Goal: Information Seeking & Learning: Learn about a topic

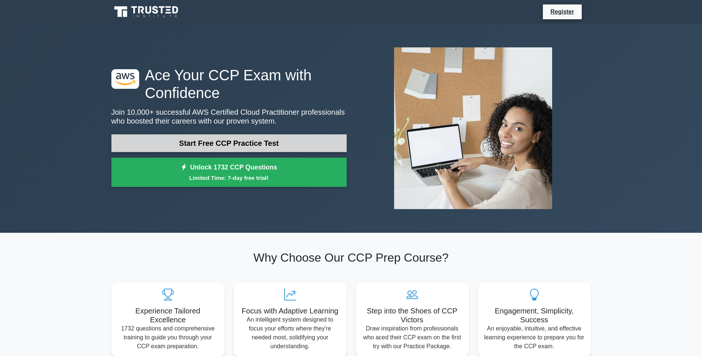
click at [270, 142] on link "Start Free CCP Practice Test" at bounding box center [228, 143] width 235 height 18
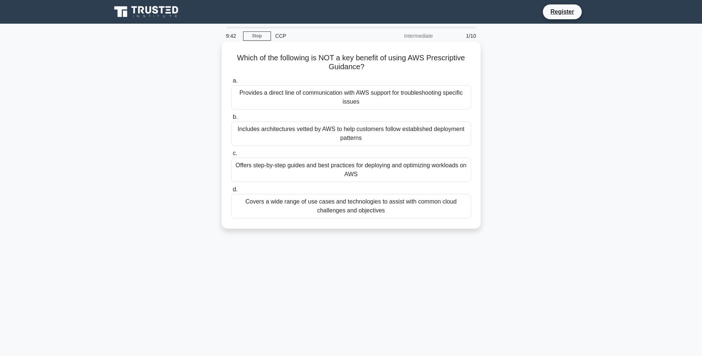
click at [377, 208] on div "Covers a wide range of use cases and technologies to assist with common cloud c…" at bounding box center [351, 206] width 240 height 24
click at [231, 192] on input "d. Covers a wide range of use cases and technologies to assist with common clou…" at bounding box center [231, 189] width 0 height 5
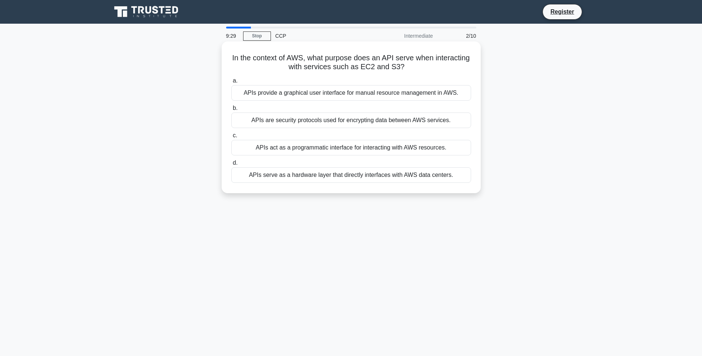
click at [357, 92] on div "APIs provide a graphical user interface for manual resource management in AWS." at bounding box center [351, 93] width 240 height 16
click at [231, 83] on input "a. APIs provide a graphical user interface for manual resource management in AW…" at bounding box center [231, 80] width 0 height 5
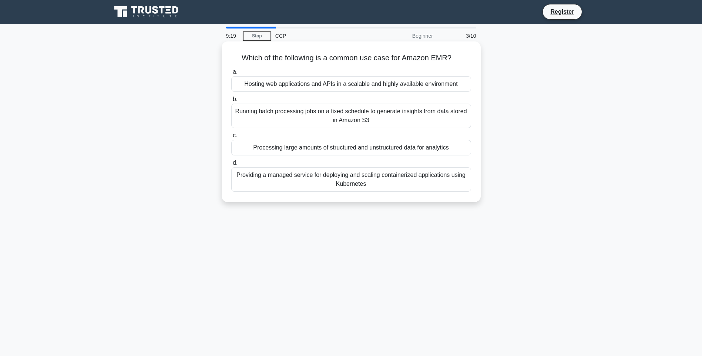
click at [367, 149] on div "Processing large amounts of structured and unstructured data for analytics" at bounding box center [351, 148] width 240 height 16
click at [231, 138] on input "c. Processing large amounts of structured and unstructured data for analytics" at bounding box center [231, 135] width 0 height 5
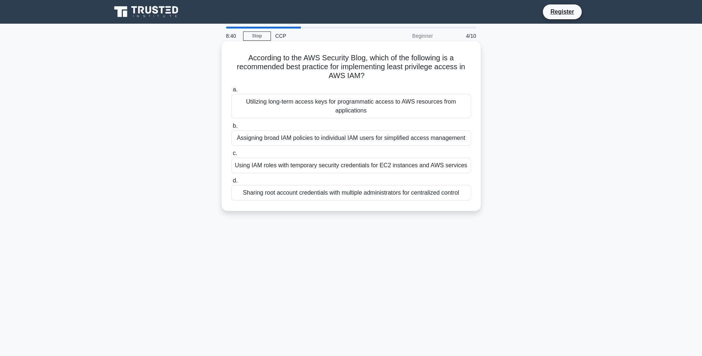
click at [379, 141] on div "Assigning broad IAM policies to individual IAM users for simplified access mana…" at bounding box center [351, 138] width 240 height 16
click at [308, 108] on div "Utilizing long-term access keys for programmatic access to AWS resources from a…" at bounding box center [351, 106] width 240 height 24
click at [231, 92] on input "a. Utilizing long-term access keys for programmatic access to AWS resources fro…" at bounding box center [231, 89] width 0 height 5
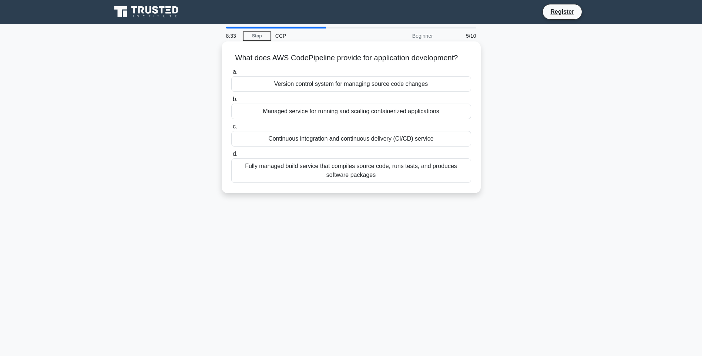
click at [395, 137] on div "Continuous integration and continuous delivery (CI/CD) service" at bounding box center [351, 139] width 240 height 16
click at [231, 129] on input "c. Continuous integration and continuous delivery (CI/CD) service" at bounding box center [231, 126] width 0 height 5
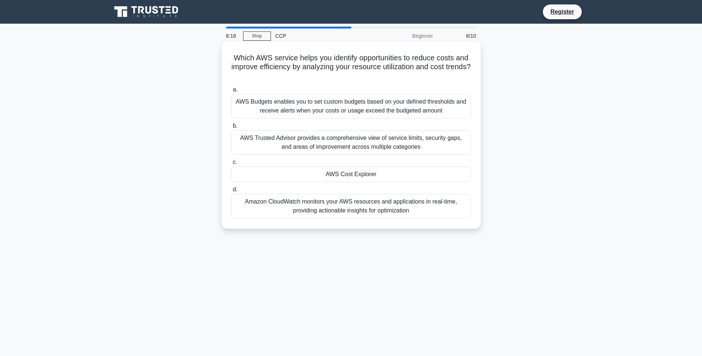
click at [361, 212] on div "Amazon CloudWatch monitors your AWS resources and applications in real-time, pr…" at bounding box center [351, 206] width 240 height 24
click at [231, 192] on input "d. Amazon CloudWatch monitors your AWS resources and applications in real-time,…" at bounding box center [231, 189] width 0 height 5
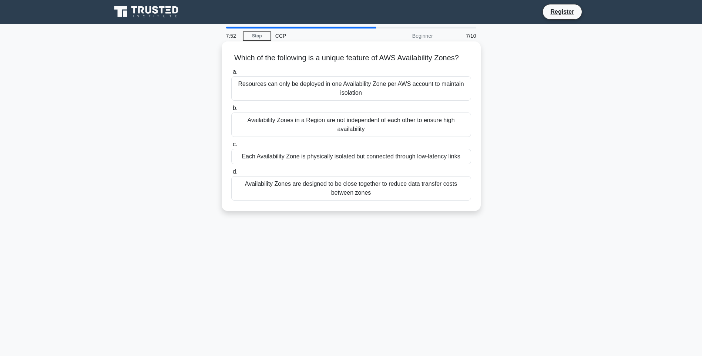
click at [409, 137] on div "Availability Zones in a Region are not independent of each other to ensure high…" at bounding box center [351, 125] width 240 height 24
click at [231, 111] on input "b. Availability Zones in a Region are not independent of each other to ensure h…" at bounding box center [231, 108] width 0 height 5
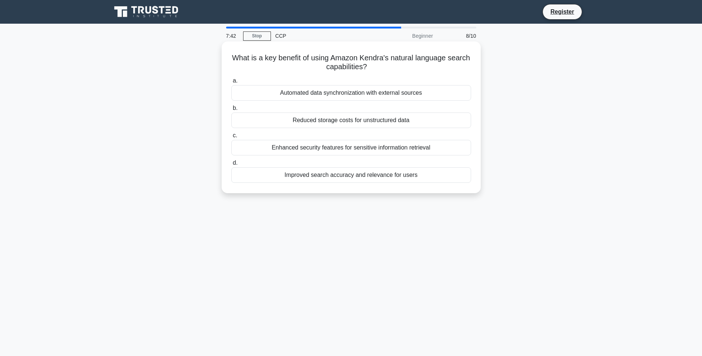
click at [408, 175] on div "Improved search accuracy and relevance for users" at bounding box center [351, 175] width 240 height 16
click at [231, 165] on input "d. Improved search accuracy and relevance for users" at bounding box center [231, 163] width 0 height 5
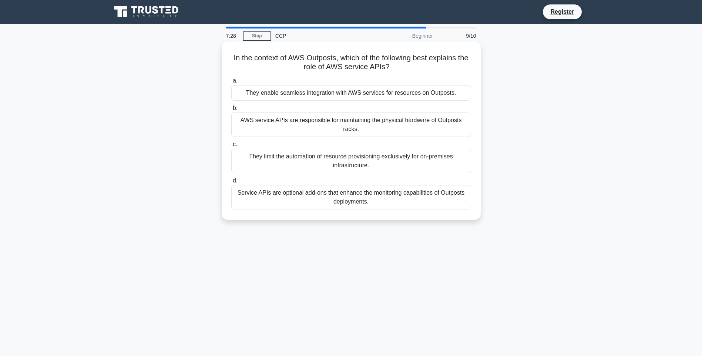
click at [408, 194] on div "Service APIs are optional add-ons that enhance the monitoring capabilities of O…" at bounding box center [351, 197] width 240 height 24
click at [231, 183] on input "d. Service APIs are optional add-ons that enhance the monitoring capabilities o…" at bounding box center [231, 180] width 0 height 5
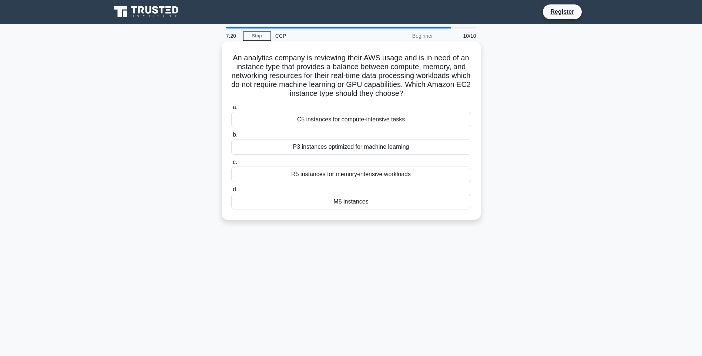
click at [373, 197] on div "M5 instances" at bounding box center [351, 202] width 240 height 16
click at [231, 192] on input "d. M5 instances" at bounding box center [231, 189] width 0 height 5
